Goal: Information Seeking & Learning: Learn about a topic

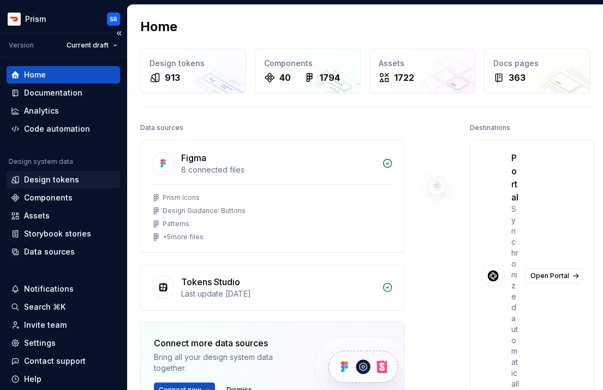
click at [57, 179] on div "Design tokens" at bounding box center [51, 179] width 55 height 11
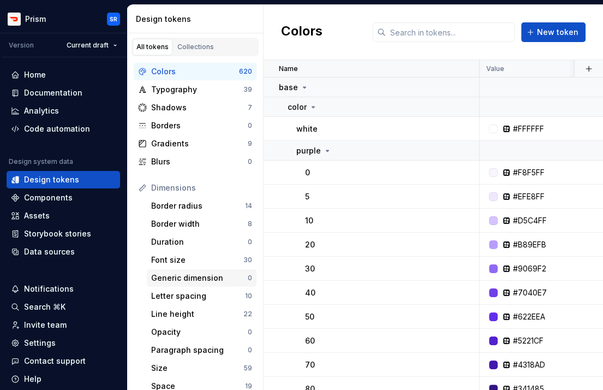
click at [195, 276] on div "Generic dimension" at bounding box center [199, 277] width 97 height 11
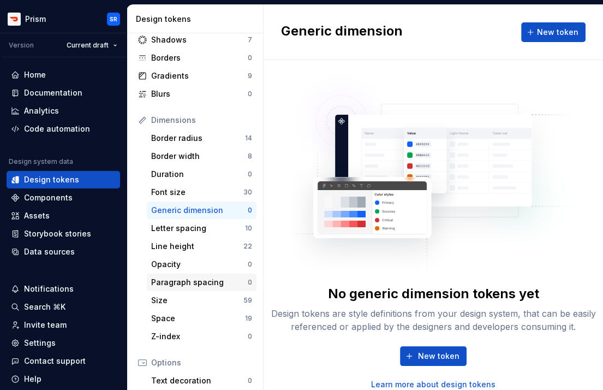
scroll to position [79, 0]
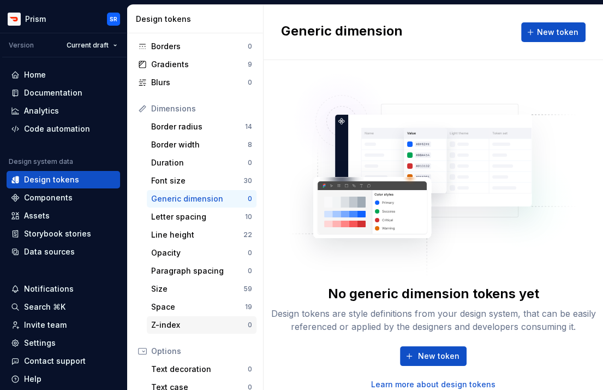
click at [187, 324] on div "Z-index" at bounding box center [199, 324] width 97 height 11
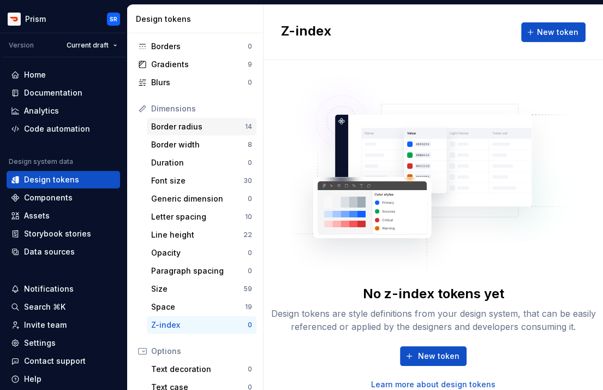
click at [182, 128] on div "Border radius" at bounding box center [198, 126] width 94 height 11
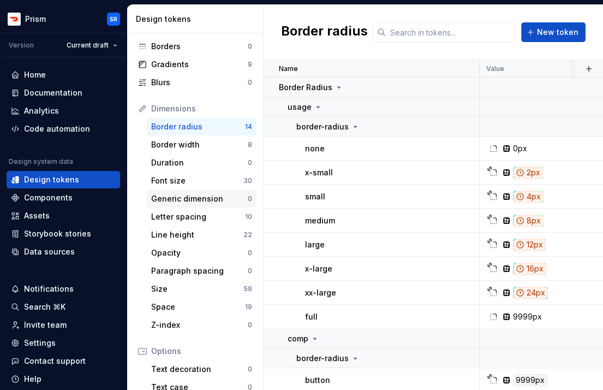
click at [197, 199] on div "Generic dimension" at bounding box center [199, 198] width 97 height 11
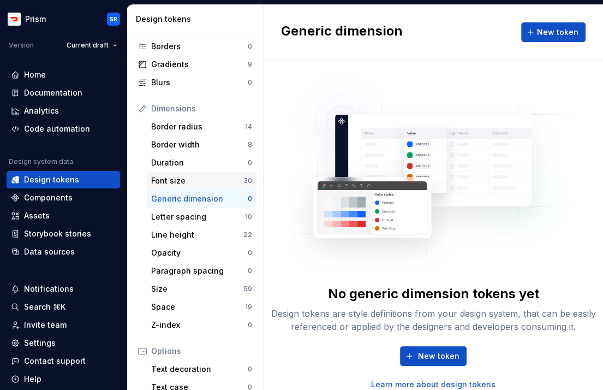
click at [185, 184] on div "Font size" at bounding box center [197, 180] width 92 height 11
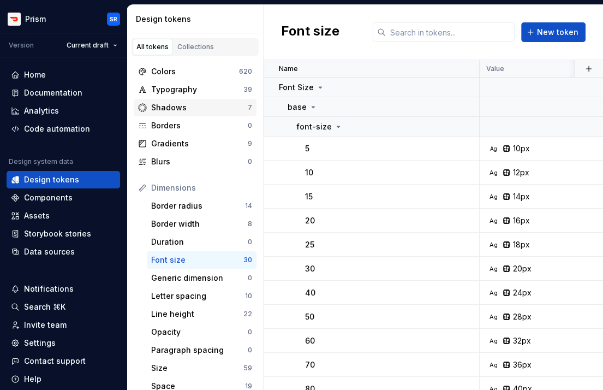
click at [183, 106] on div "Shadows" at bounding box center [199, 107] width 97 height 11
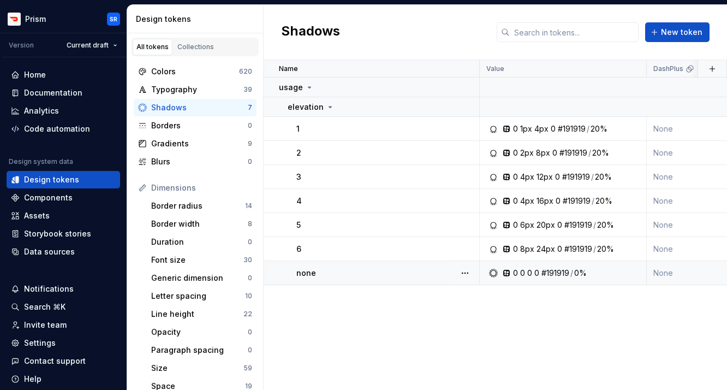
click at [600, 270] on div "0 0 0 0 #191919 / 0%" at bounding box center [566, 273] width 159 height 11
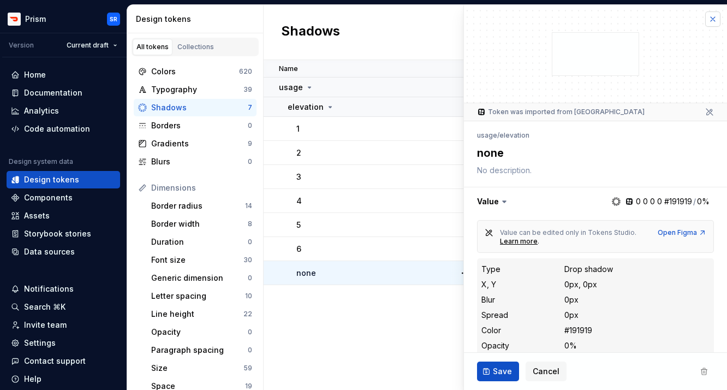
click at [603, 20] on button "button" at bounding box center [712, 18] width 15 height 15
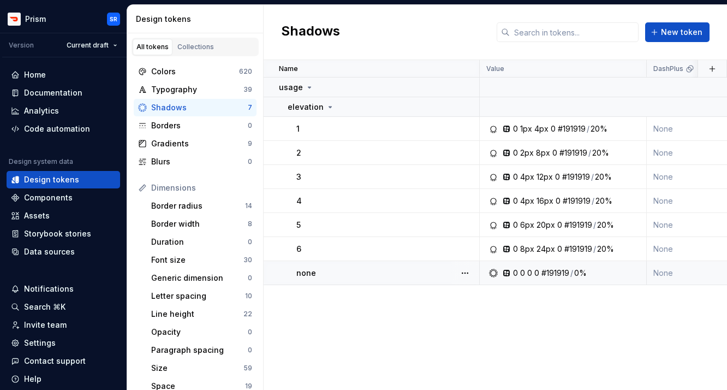
click at [422, 26] on div "Shadows New token" at bounding box center [496, 32] width 464 height 55
click at [535, 128] on div "4px" at bounding box center [542, 128] width 14 height 11
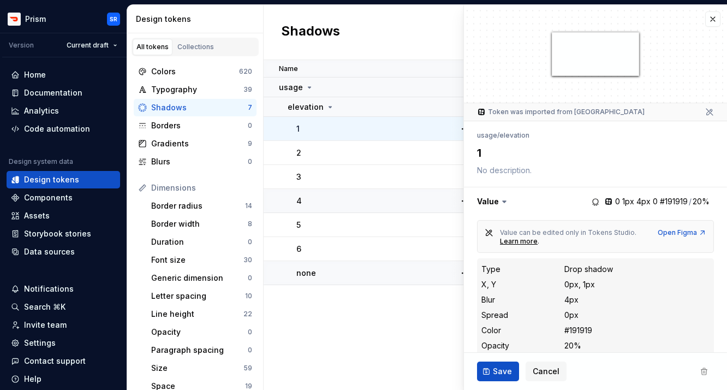
click at [422, 206] on td "4" at bounding box center [372, 201] width 216 height 24
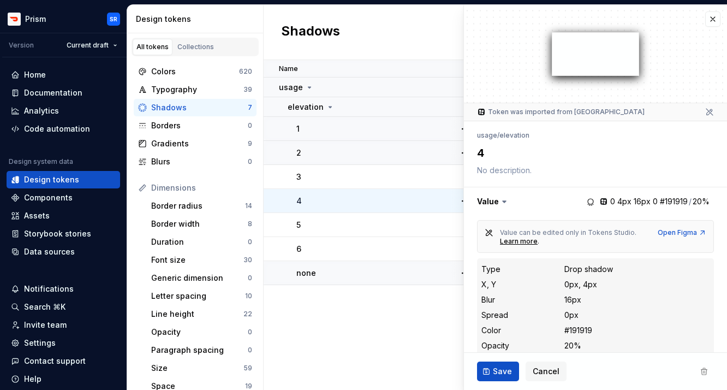
click at [333, 145] on td "2" at bounding box center [372, 153] width 216 height 24
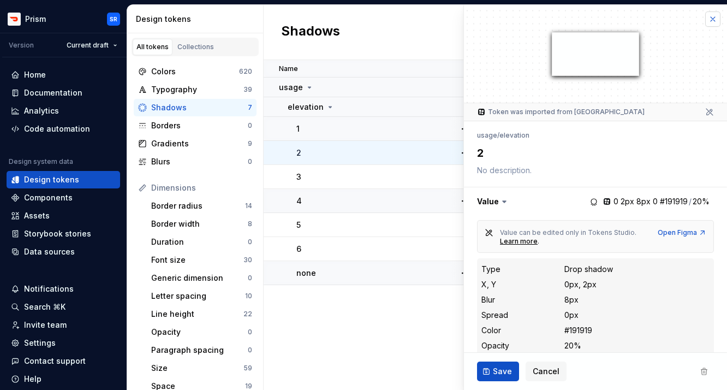
click at [603, 22] on button "button" at bounding box center [712, 18] width 15 height 15
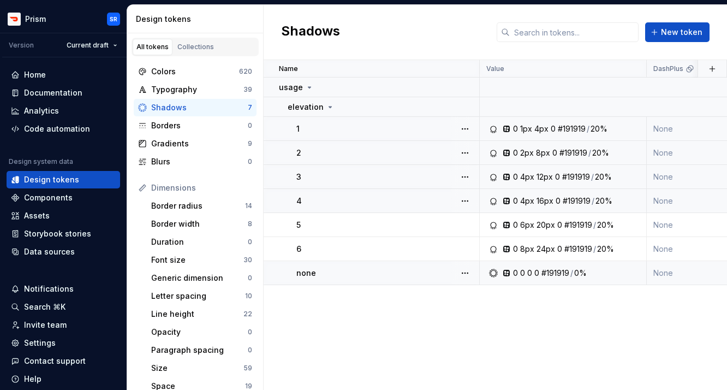
click at [527, 176] on div "4px" at bounding box center [527, 176] width 14 height 11
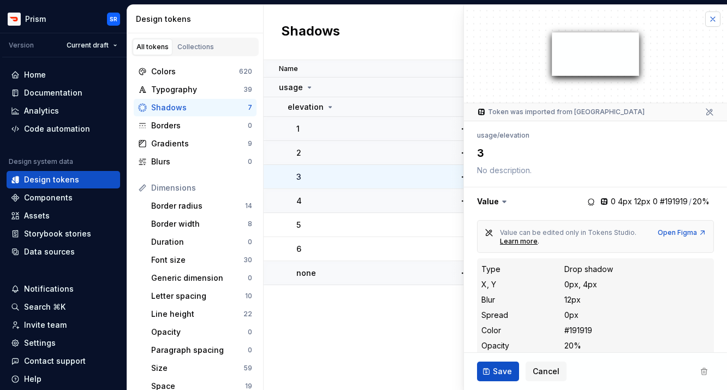
click at [603, 21] on button "button" at bounding box center [712, 18] width 15 height 15
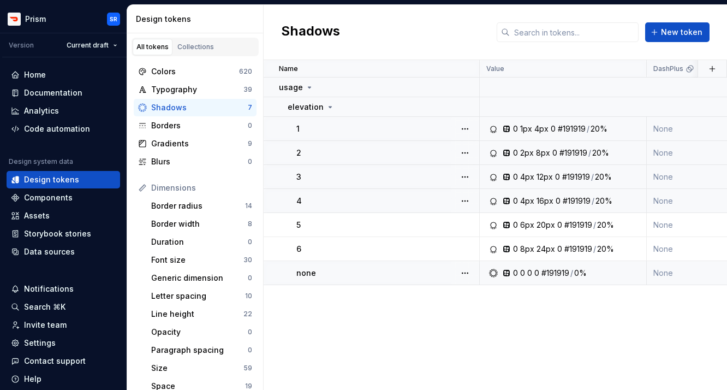
click at [534, 204] on div "0 4px 16px 0 #191919 / 20%" at bounding box center [562, 200] width 99 height 11
type textarea "*"
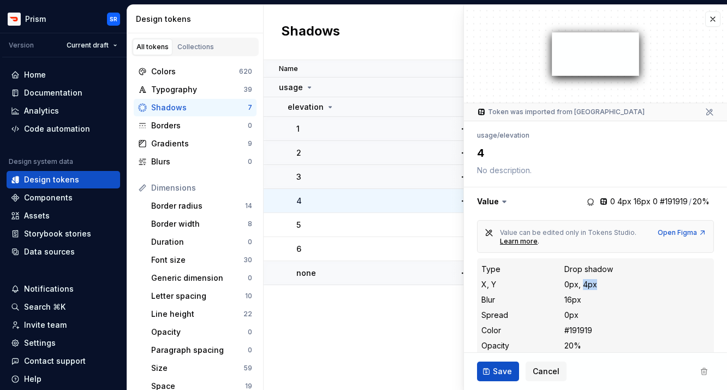
drag, startPoint x: 584, startPoint y: 284, endPoint x: 598, endPoint y: 283, distance: 13.7
click at [598, 283] on dd "0px, 4px" at bounding box center [637, 284] width 145 height 11
click at [603, 18] on button "button" at bounding box center [712, 18] width 15 height 15
